Goal: Information Seeking & Learning: Learn about a topic

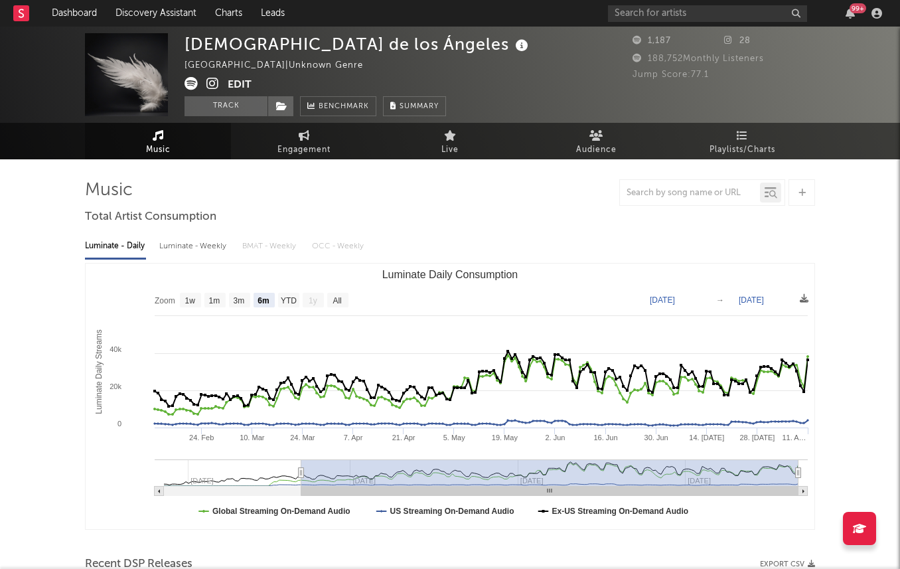
select select "6m"
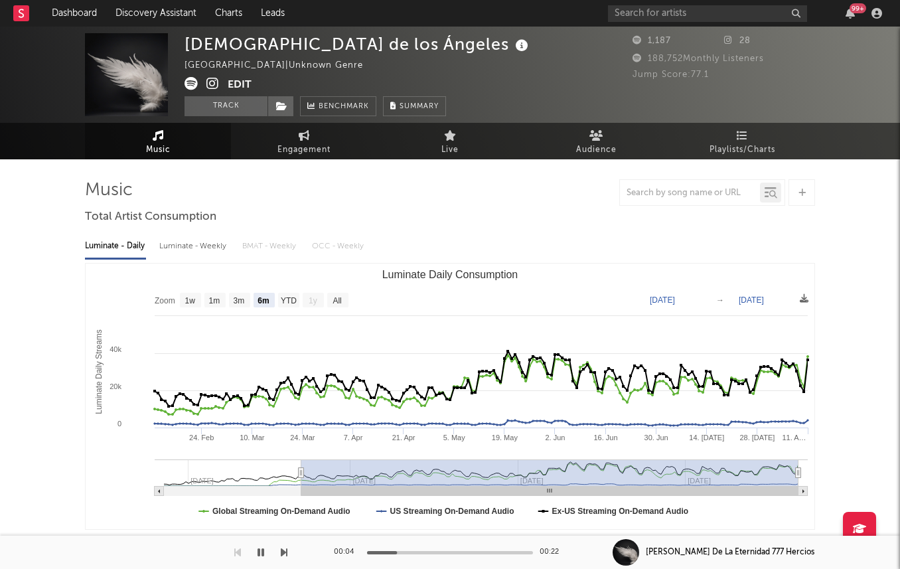
click at [214, 82] on icon at bounding box center [212, 83] width 13 height 13
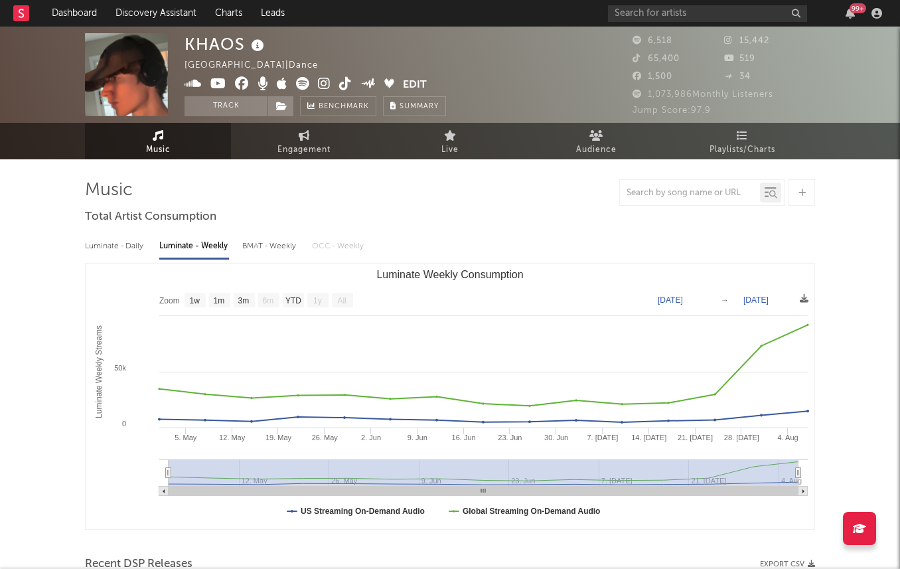
select select "1w"
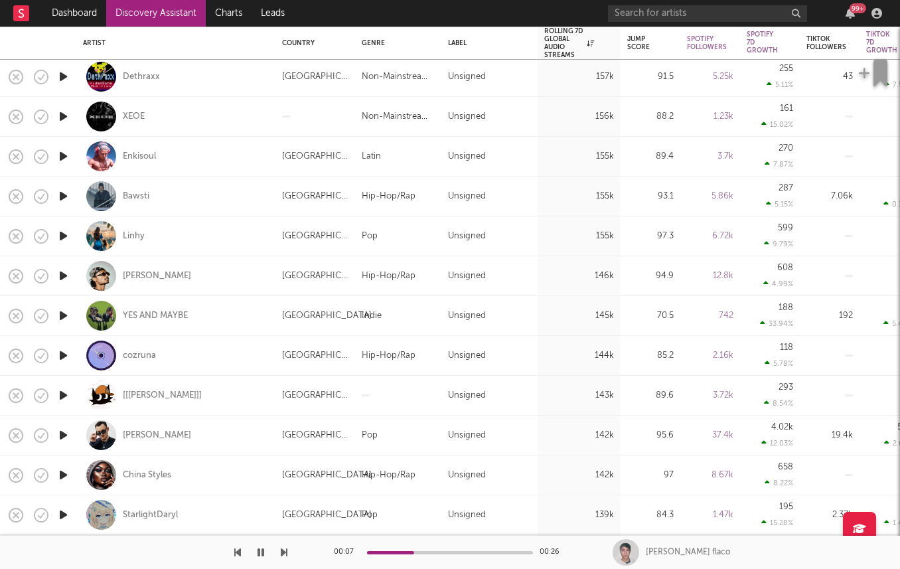
click at [68, 267] on icon "button" at bounding box center [63, 275] width 14 height 17
click at [70, 315] on div at bounding box center [63, 316] width 27 height 40
select select "1w"
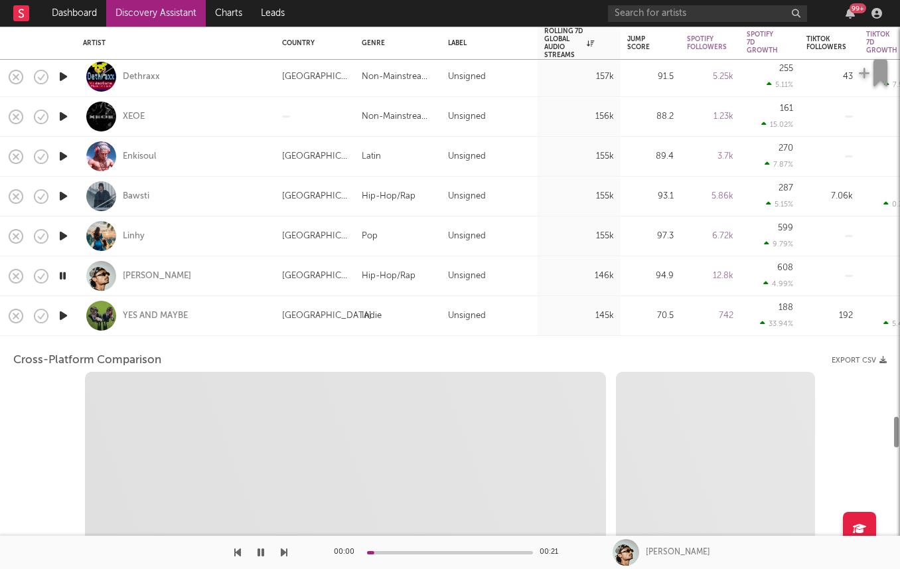
click at [66, 324] on div at bounding box center [63, 316] width 27 height 40
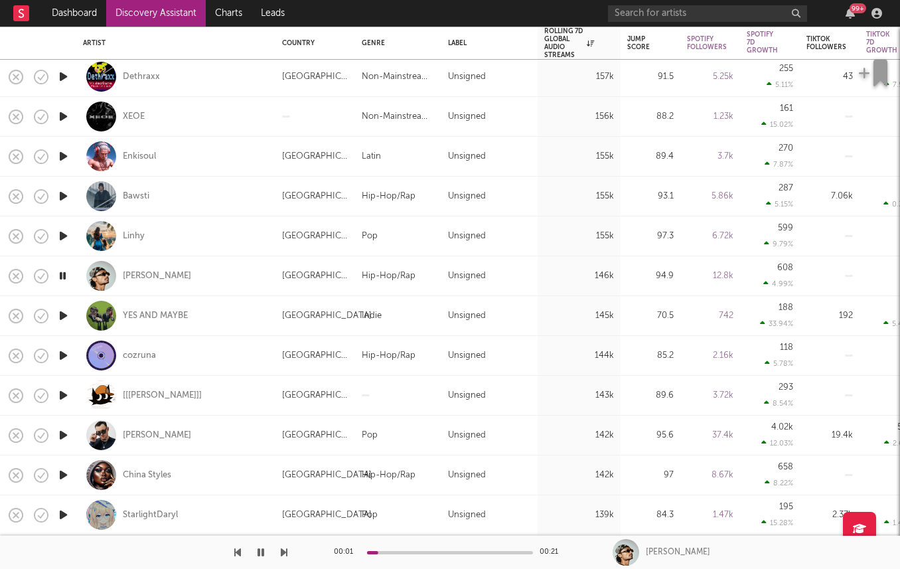
click at [62, 316] on icon "button" at bounding box center [63, 315] width 14 height 17
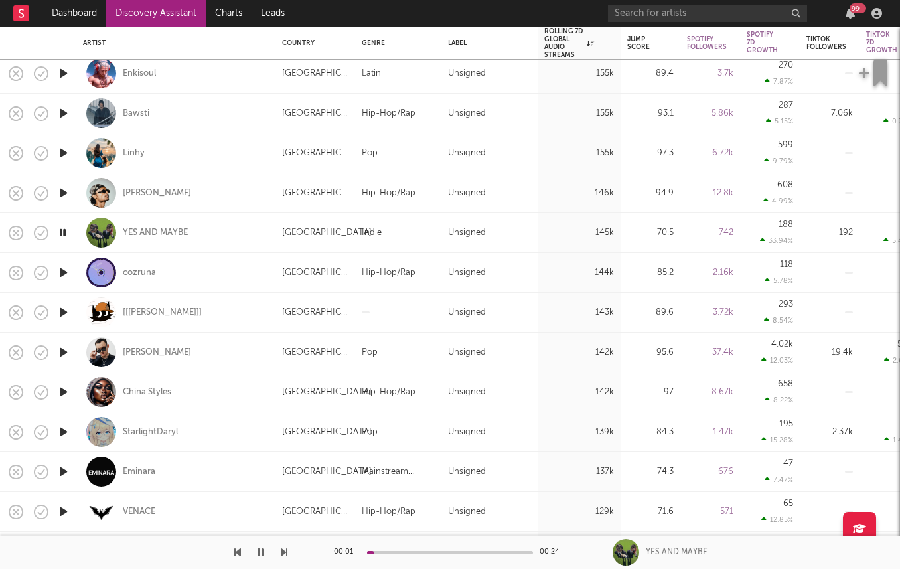
click at [145, 229] on div "YES AND MAYBE" at bounding box center [155, 233] width 65 height 12
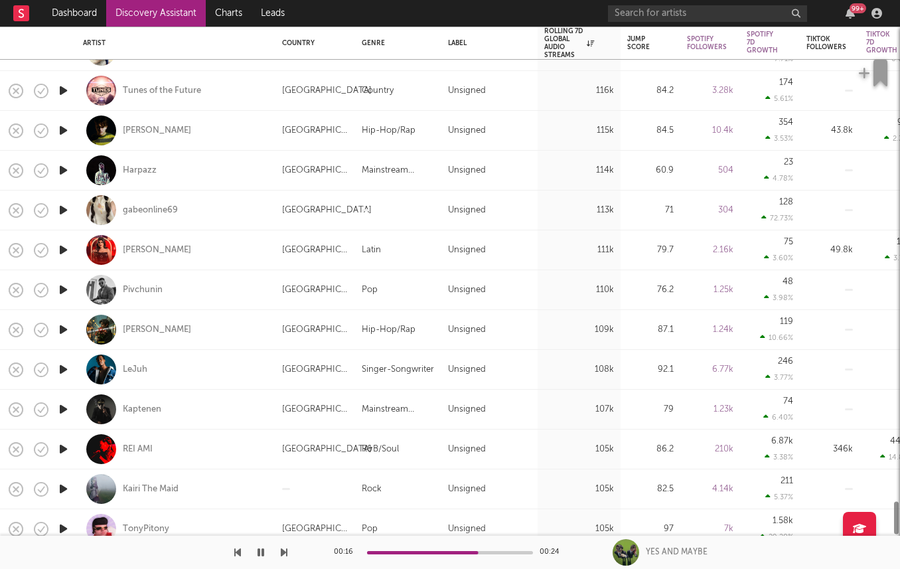
click at [63, 287] on icon "button" at bounding box center [63, 289] width 14 height 17
click at [60, 338] on div at bounding box center [63, 330] width 27 height 40
select select "1w"
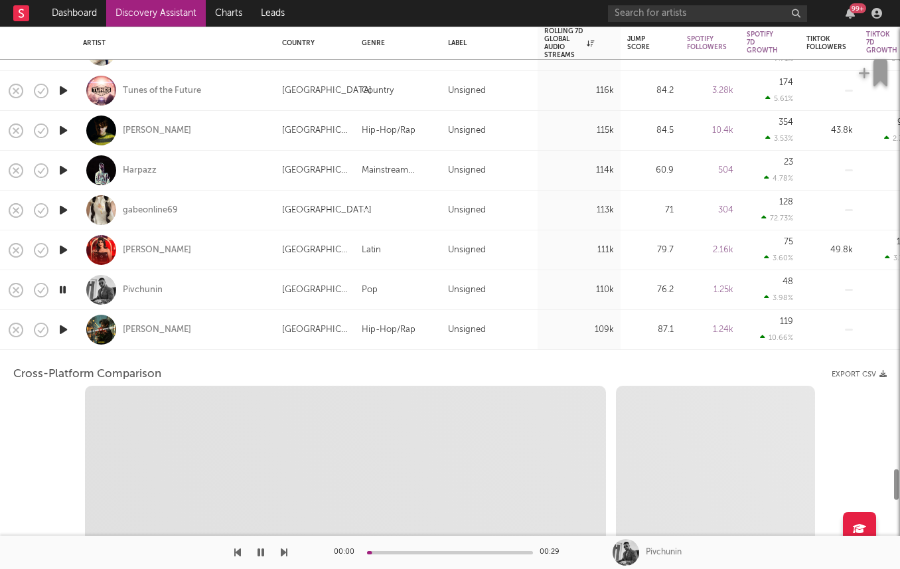
click at [72, 341] on div at bounding box center [63, 330] width 27 height 40
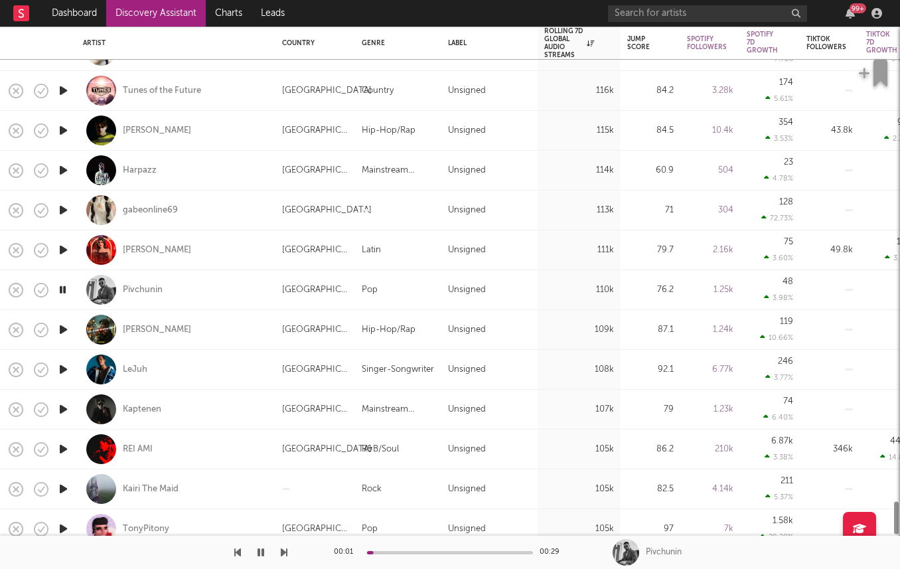
click at [58, 336] on icon "button" at bounding box center [63, 329] width 14 height 17
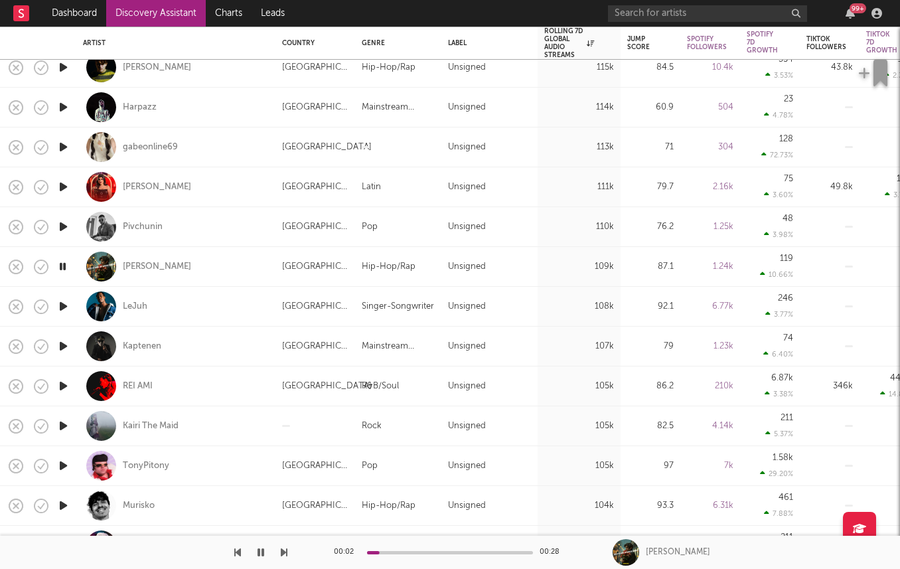
click at [61, 386] on icon "button" at bounding box center [63, 386] width 14 height 17
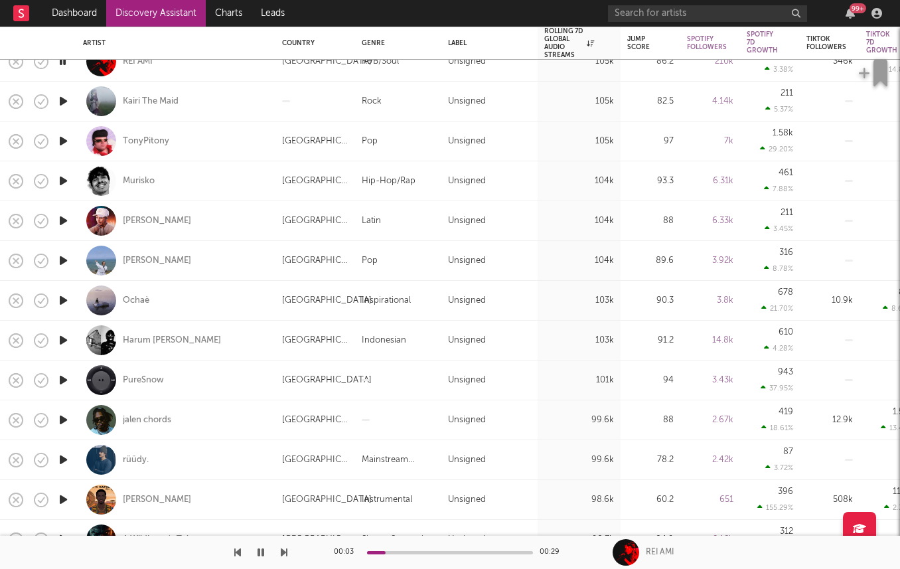
click at [62, 388] on icon "button" at bounding box center [63, 380] width 14 height 17
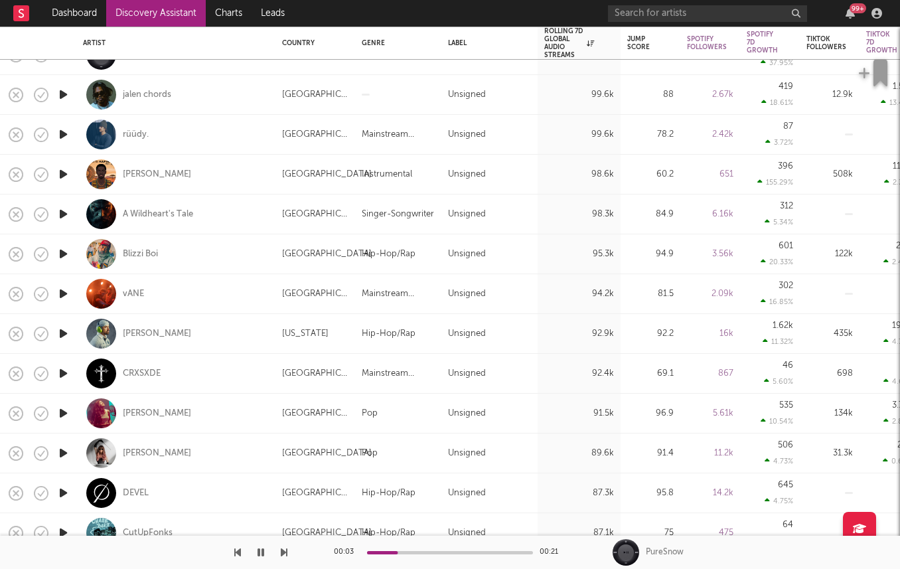
click at [64, 293] on icon "button" at bounding box center [63, 293] width 14 height 17
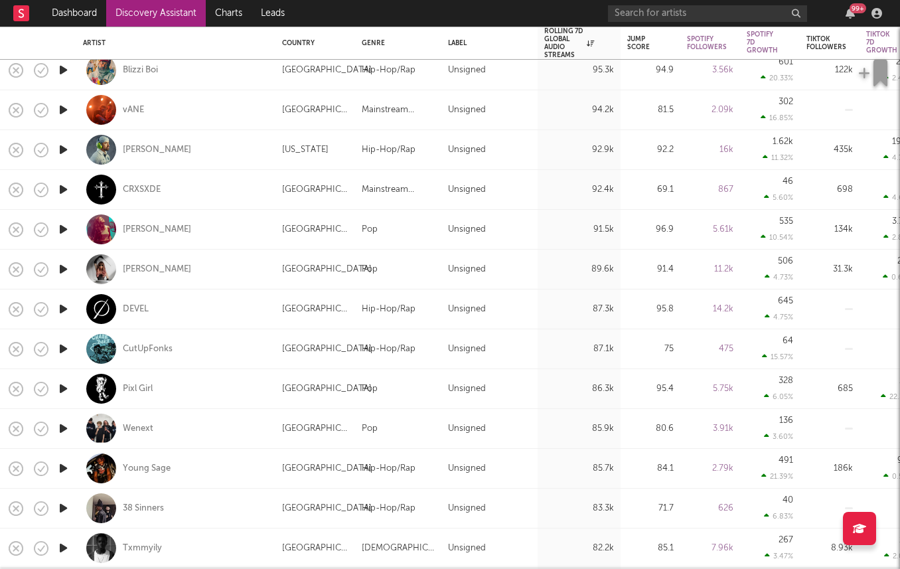
click at [59, 386] on icon "button" at bounding box center [63, 388] width 14 height 17
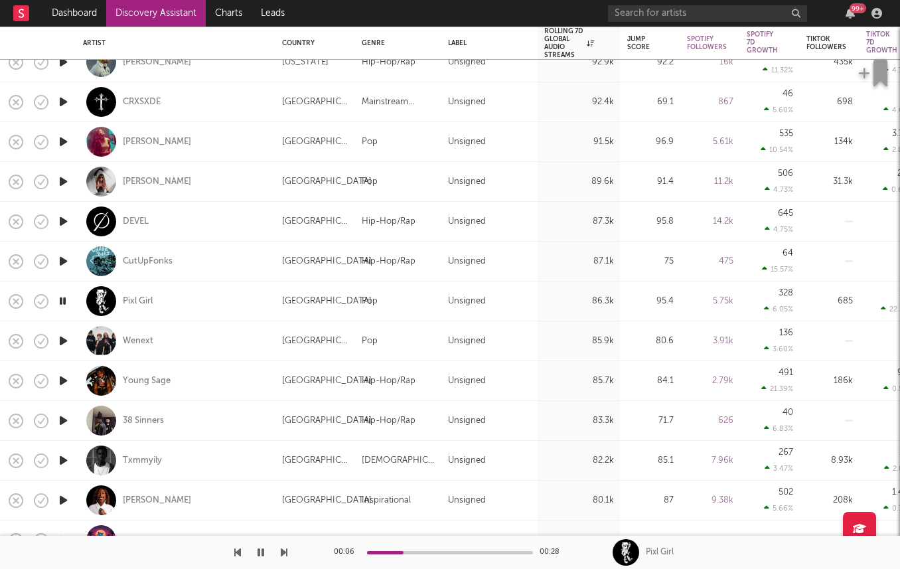
click at [62, 378] on icon "button" at bounding box center [63, 380] width 14 height 17
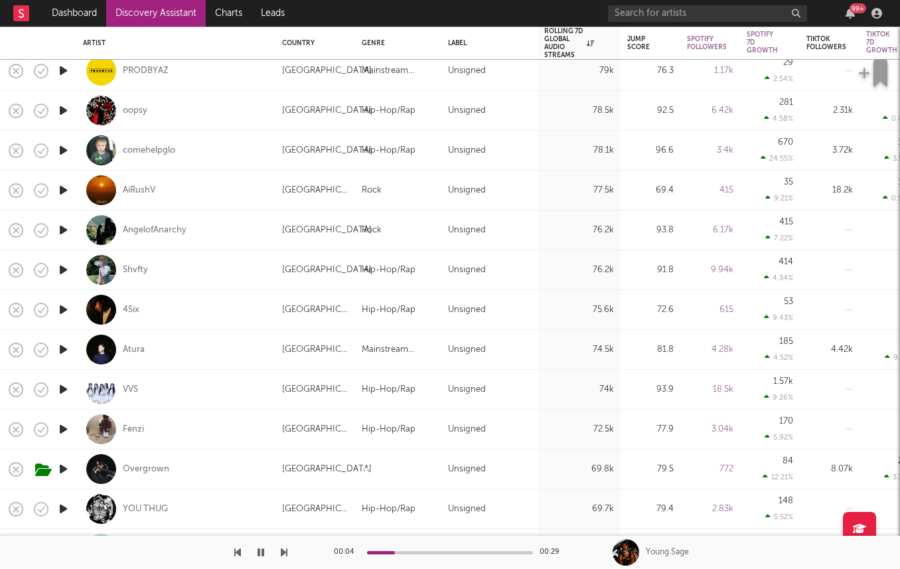
click at [61, 467] on icon "button" at bounding box center [63, 469] width 14 height 17
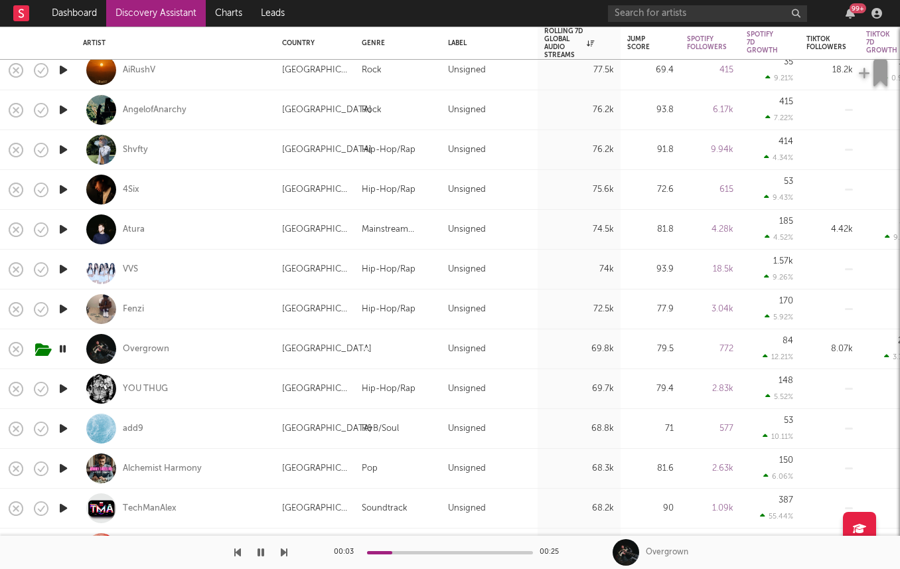
click at [62, 390] on icon "button" at bounding box center [63, 388] width 14 height 17
click at [141, 352] on div "Overgrown" at bounding box center [146, 349] width 46 height 12
click at [66, 467] on icon "button" at bounding box center [63, 468] width 14 height 17
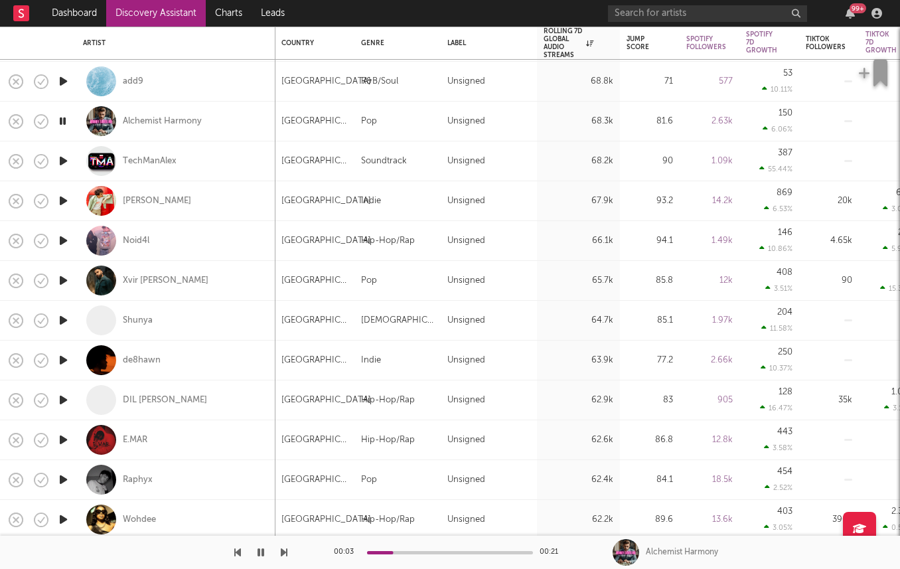
click at [62, 362] on icon "button" at bounding box center [63, 360] width 14 height 17
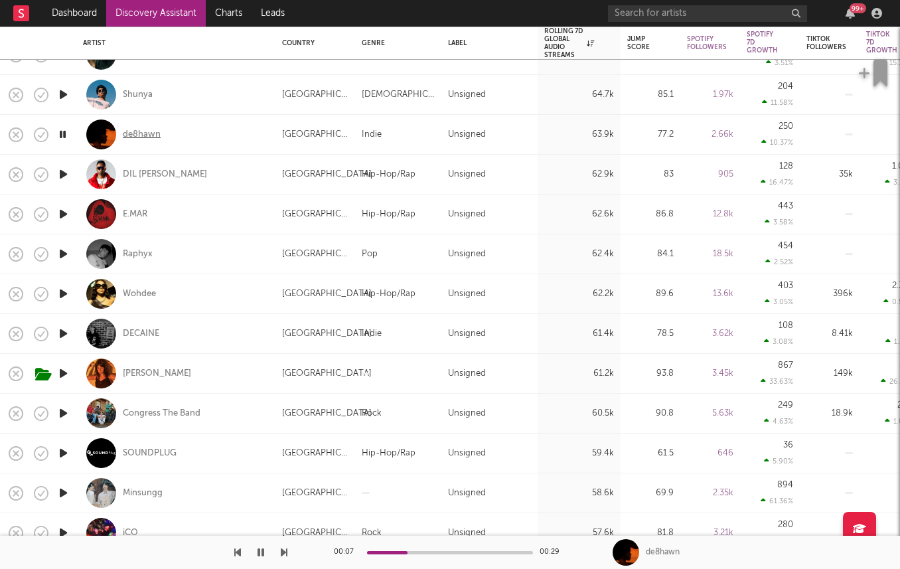
click at [141, 137] on div "de8hawn" at bounding box center [142, 135] width 38 height 12
click at [62, 415] on icon "button" at bounding box center [63, 413] width 14 height 17
click at [63, 446] on icon "button" at bounding box center [63, 453] width 14 height 17
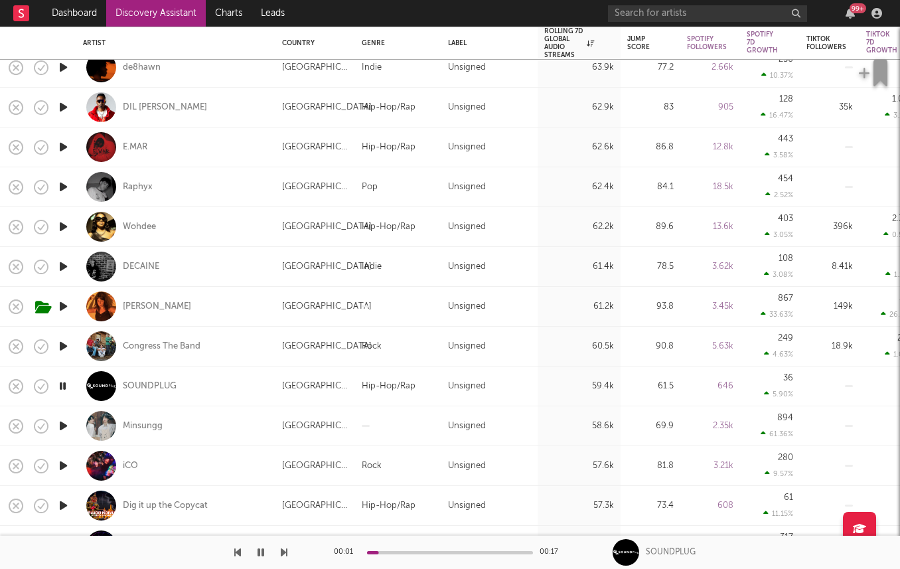
click at [65, 343] on icon "button" at bounding box center [63, 346] width 14 height 17
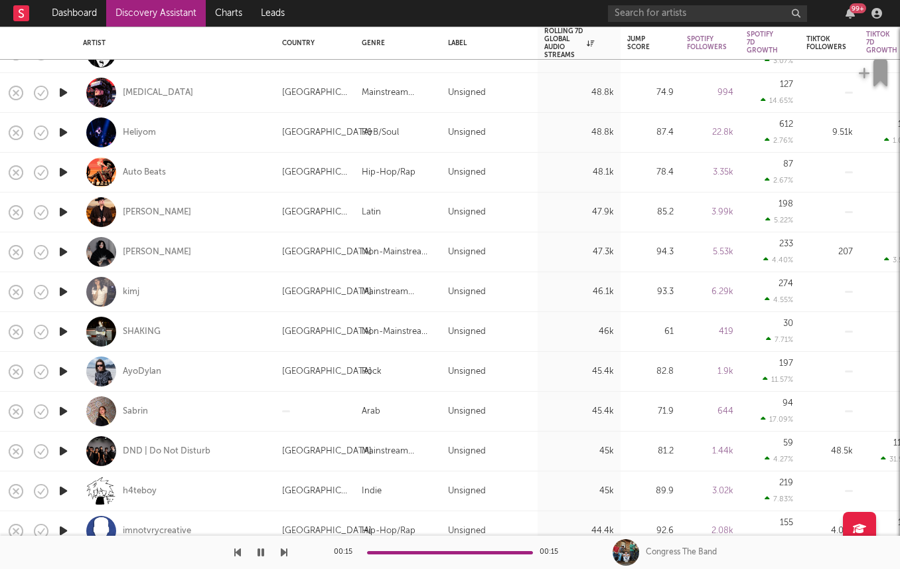
click at [61, 376] on icon "button" at bounding box center [63, 371] width 14 height 17
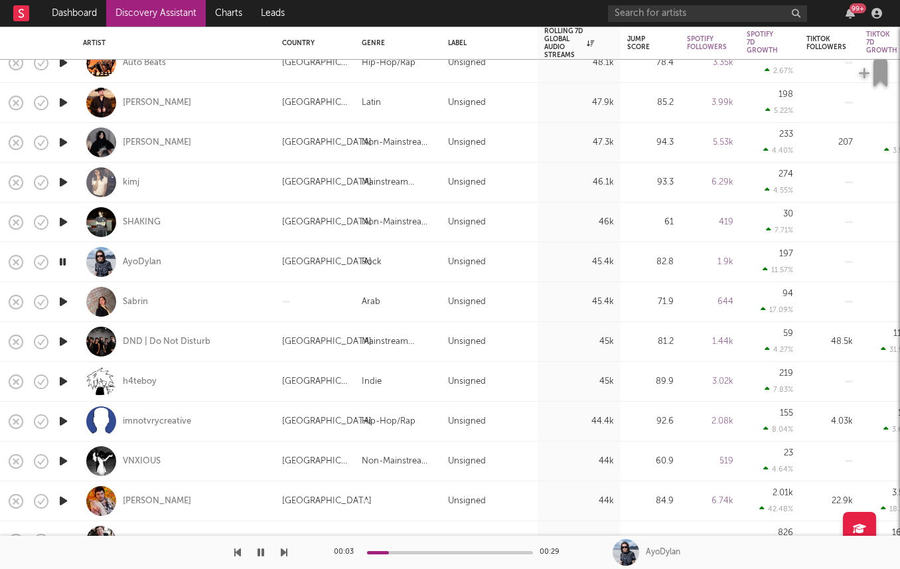
click at [64, 422] on icon "button" at bounding box center [63, 421] width 14 height 17
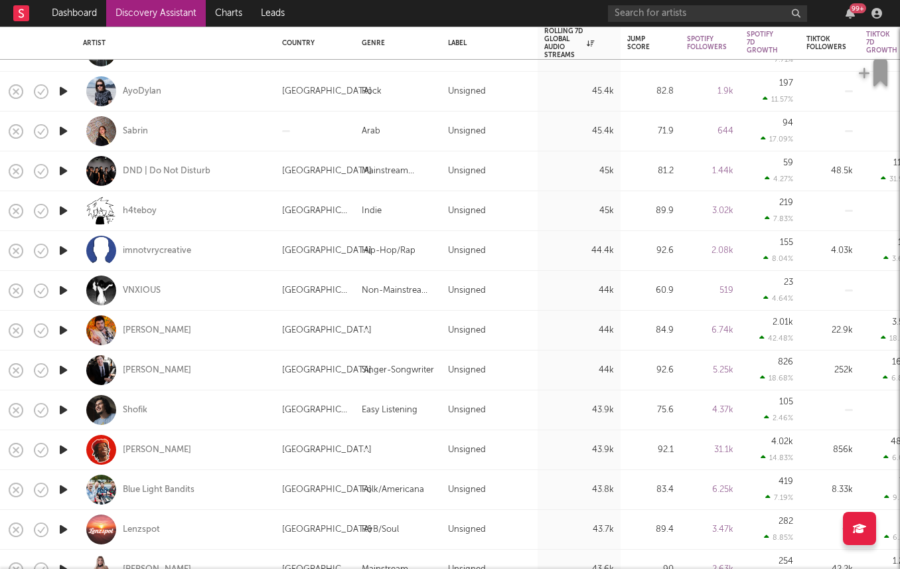
click at [62, 451] on icon "button" at bounding box center [63, 449] width 14 height 17
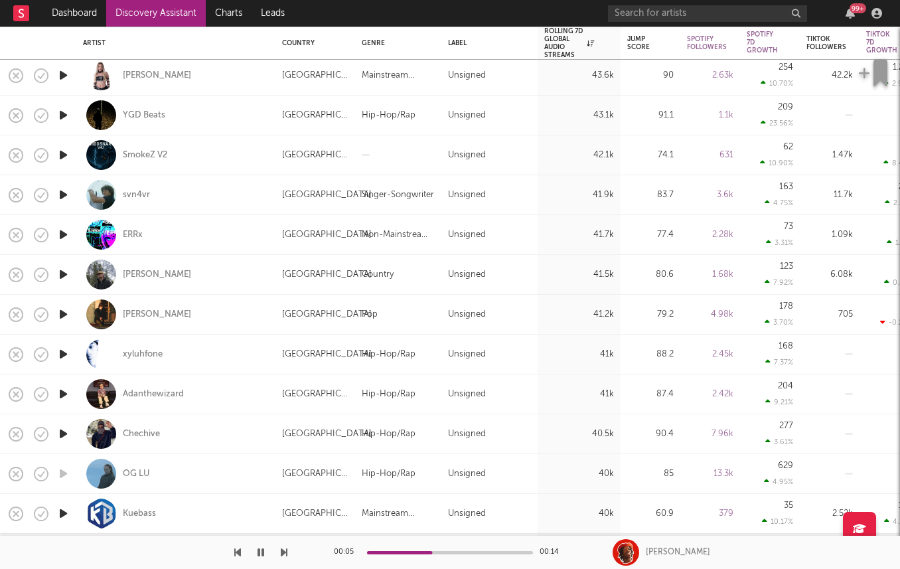
click at [60, 352] on icon "button" at bounding box center [63, 354] width 14 height 17
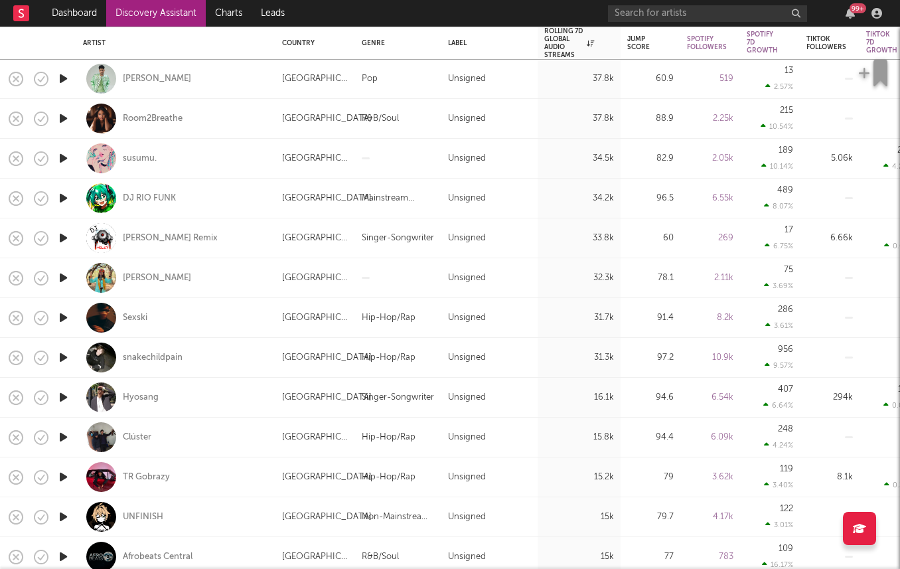
click at [60, 387] on div at bounding box center [63, 398] width 27 height 40
select select "1w"
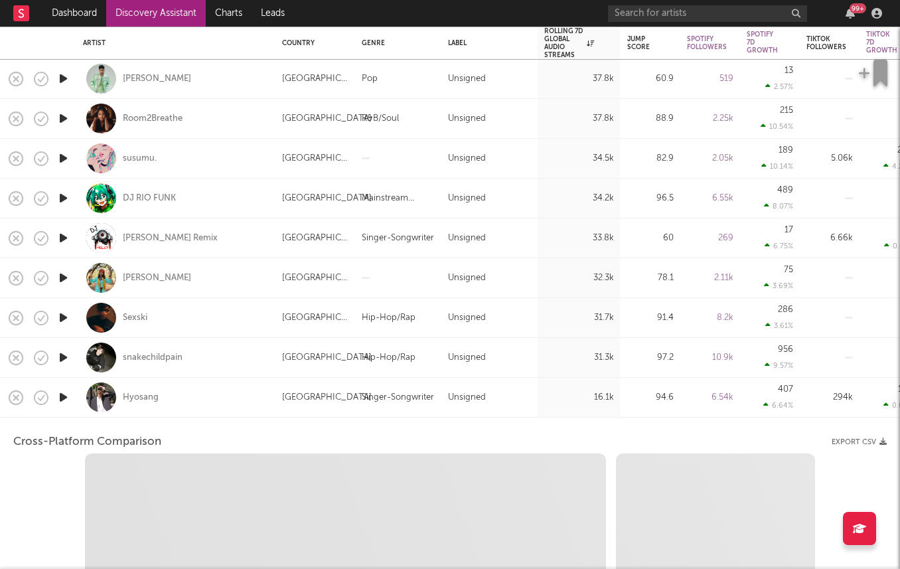
select select "1w"
click at [77, 394] on div "Hyosang" at bounding box center [175, 398] width 199 height 40
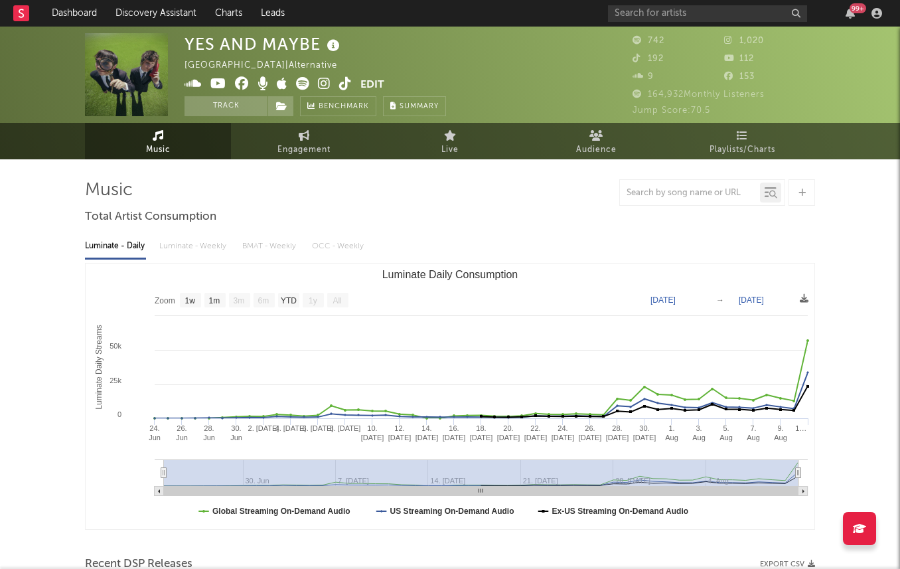
select select "1w"
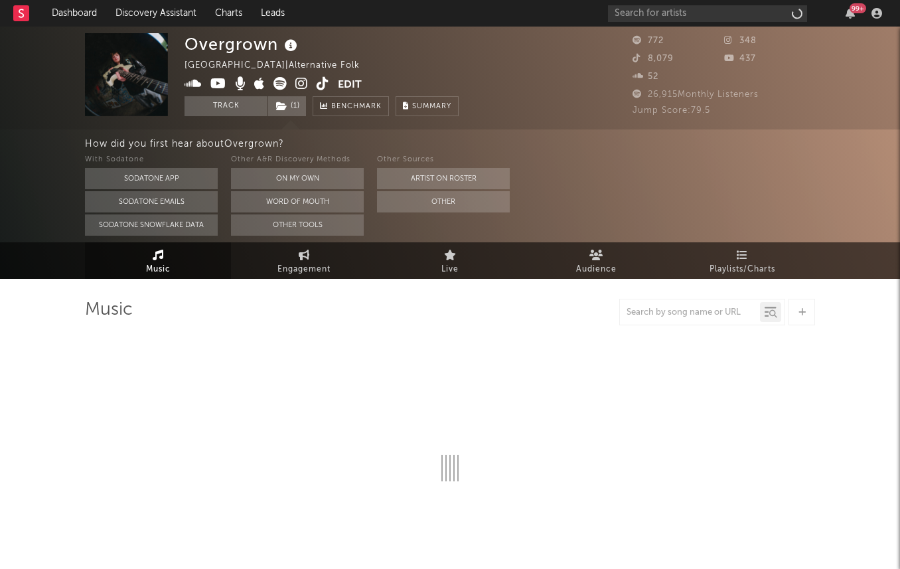
select select "1w"
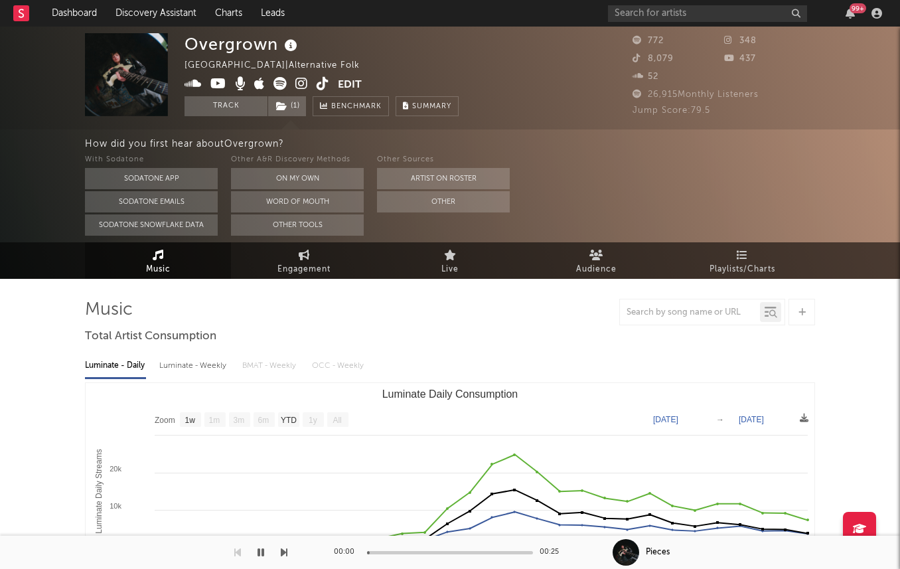
click at [186, 354] on div "Luminate - Daily Luminate - Weekly BMAT - Weekly OCC - Weekly Zoom 1w 1m 3m 6m …" at bounding box center [450, 500] width 730 height 305
click at [186, 368] on div "Luminate - Weekly" at bounding box center [194, 365] width 70 height 23
select select "1w"
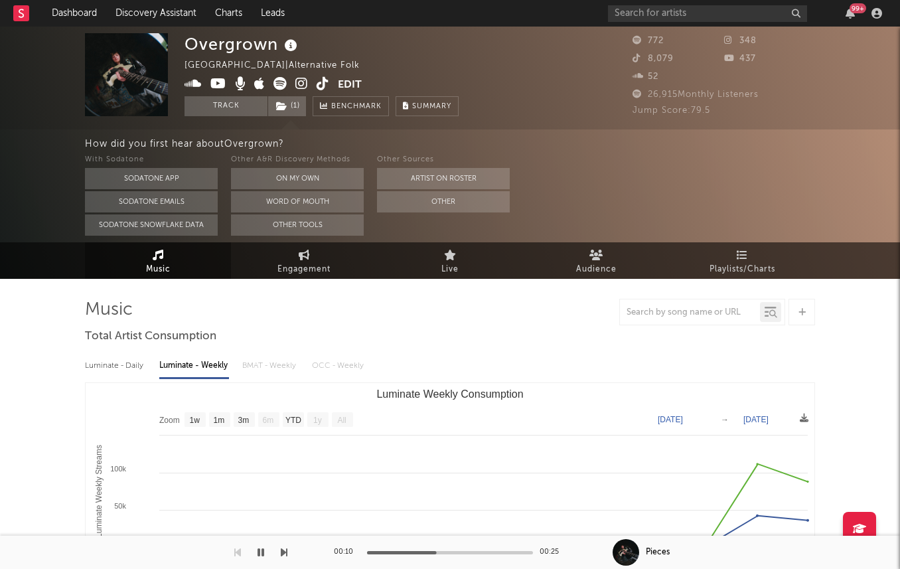
click at [300, 83] on icon at bounding box center [301, 83] width 13 height 13
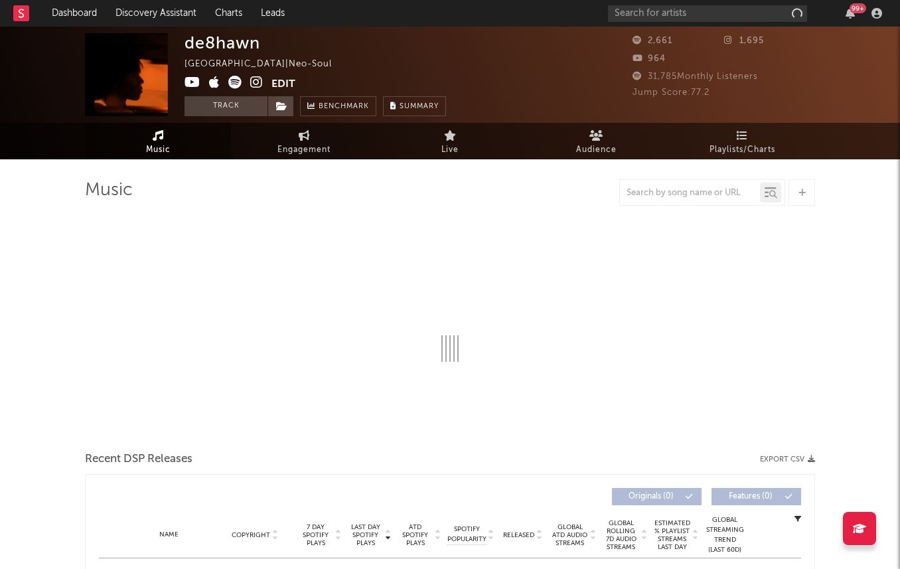
select select "1w"
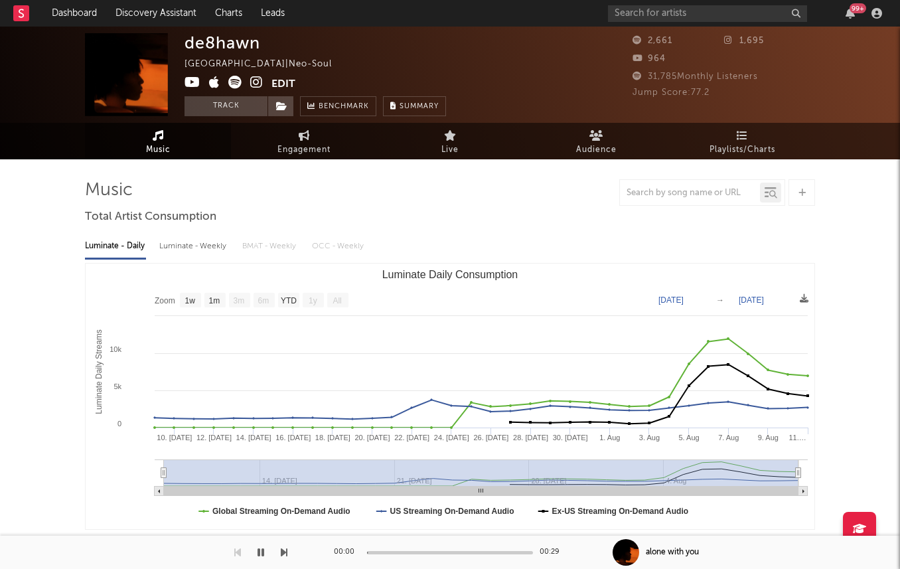
click at [205, 256] on div "Luminate - Weekly" at bounding box center [194, 246] width 70 height 23
select select "1w"
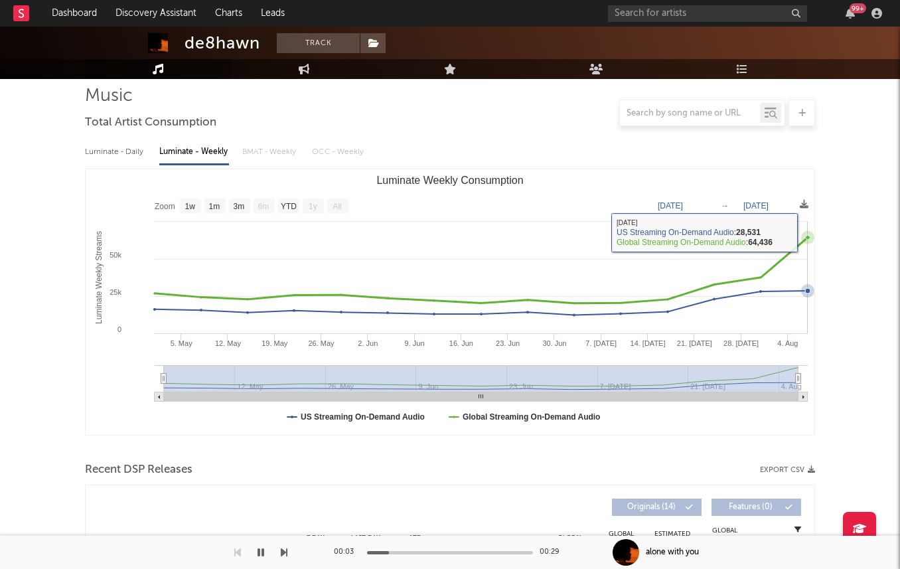
scroll to position [360, 0]
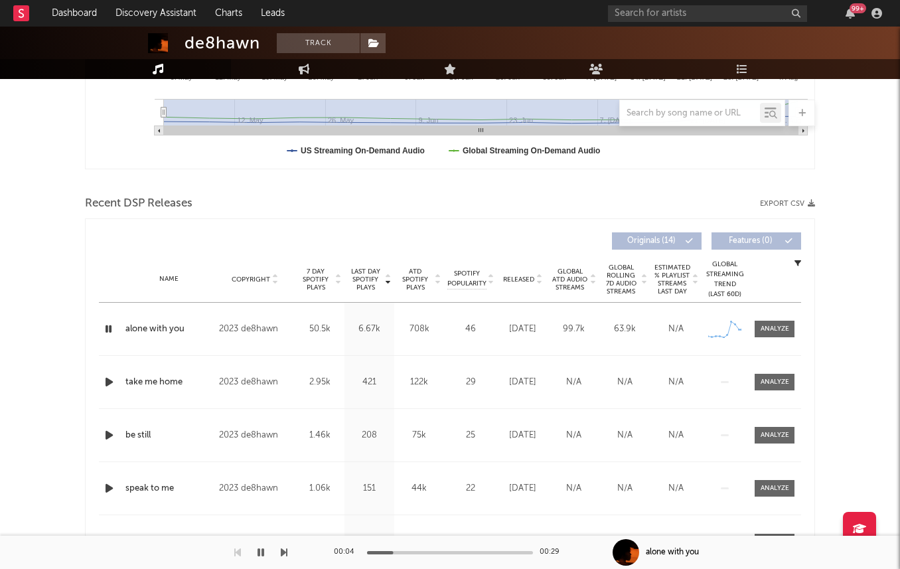
click at [330, 270] on span "7 Day Spotify Plays" at bounding box center [315, 279] width 35 height 24
click at [372, 267] on span "Last Day Spotify Plays" at bounding box center [365, 279] width 35 height 24
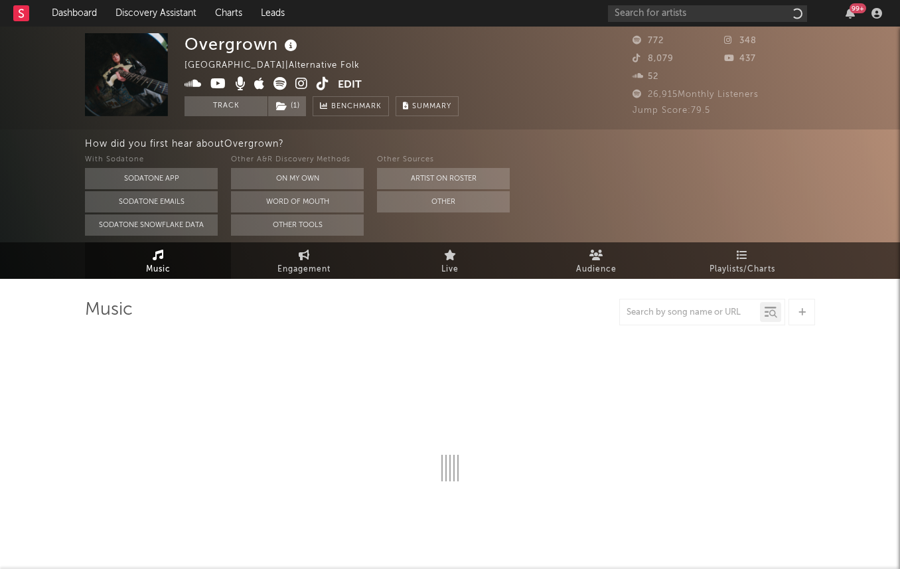
select select "1w"
